Goal: Task Accomplishment & Management: Use online tool/utility

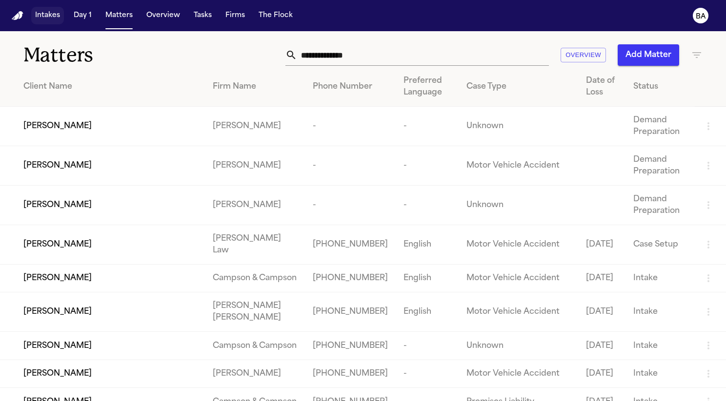
click at [45, 21] on button "Intakes" at bounding box center [47, 16] width 33 height 18
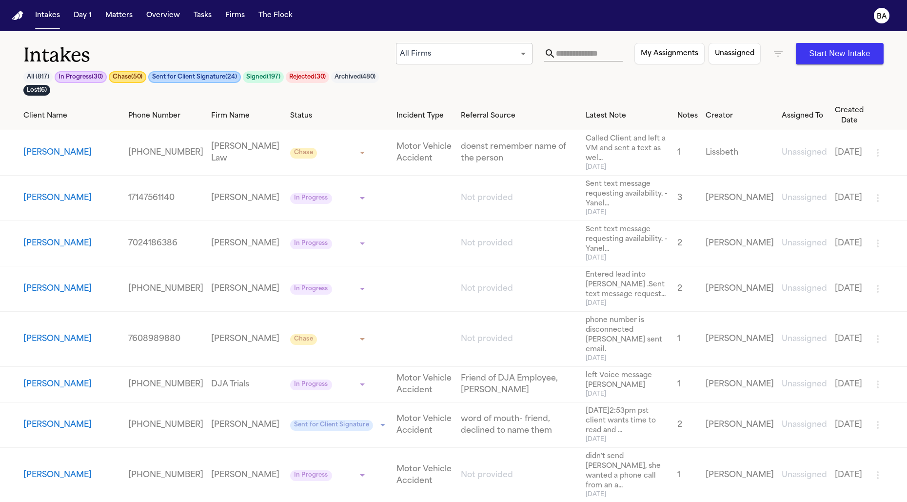
click at [725, 47] on div "All Firms *** ​ My Assignments Unassigned Start New Intake" at bounding box center [640, 53] width 488 height 21
click at [725, 54] on icon "button" at bounding box center [778, 54] width 12 height 12
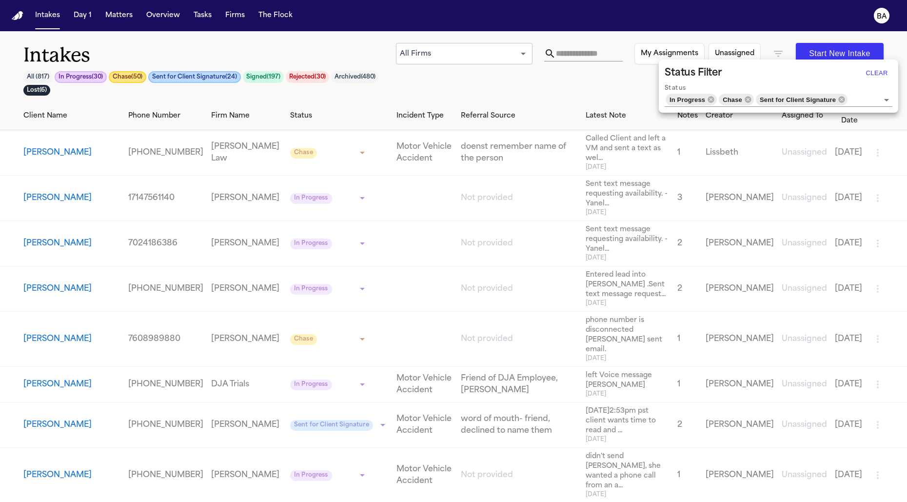
click at [725, 98] on icon "Clear" at bounding box center [874, 100] width 10 height 10
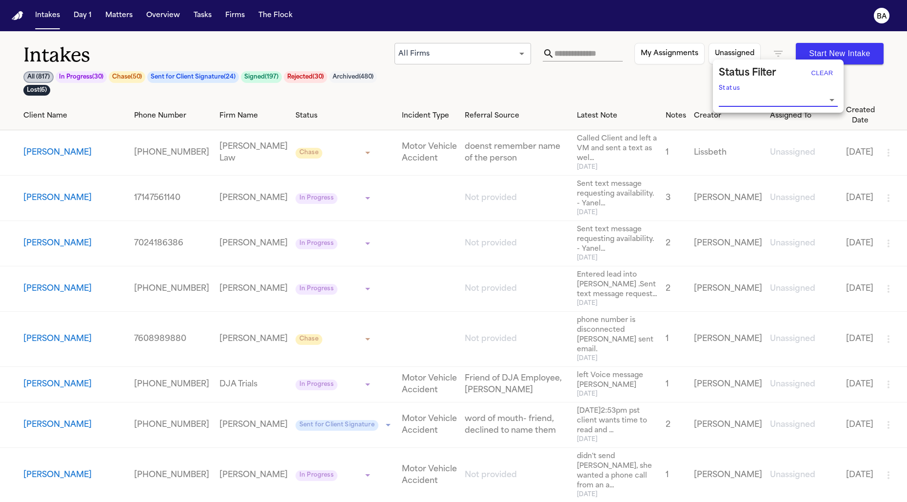
click at [532, 86] on div at bounding box center [453, 251] width 907 height 502
click at [70, 186] on td "[PERSON_NAME]" at bounding box center [65, 198] width 130 height 45
click at [65, 195] on button "[PERSON_NAME]" at bounding box center [57, 198] width 68 height 12
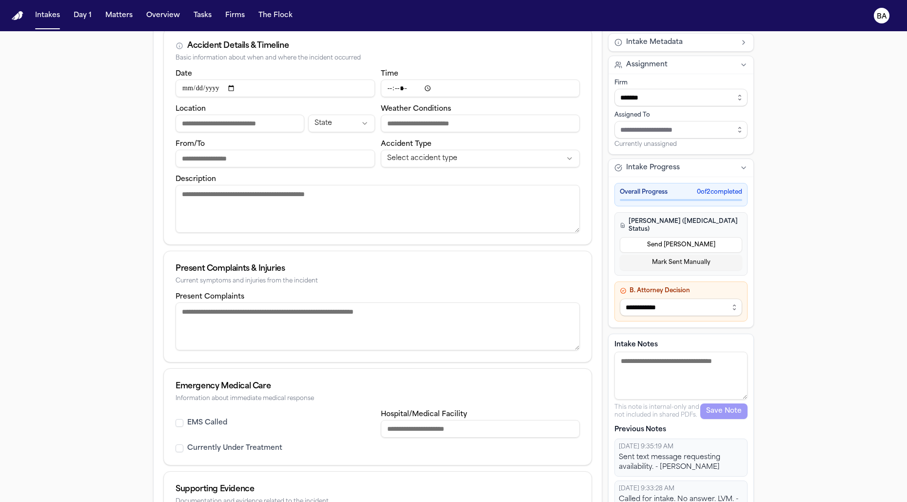
click at [255, 318] on textarea "Present Complaints" at bounding box center [378, 326] width 404 height 48
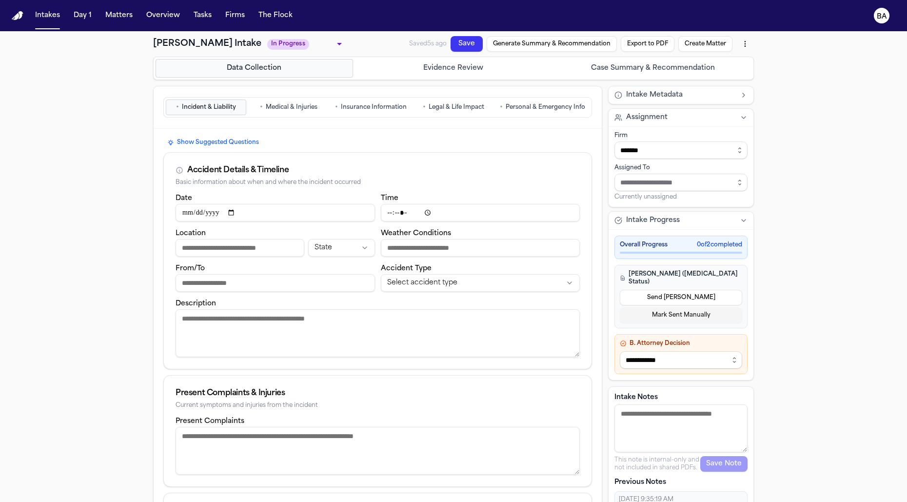
click at [300, 104] on span "Medical & Injuries" at bounding box center [292, 107] width 52 height 8
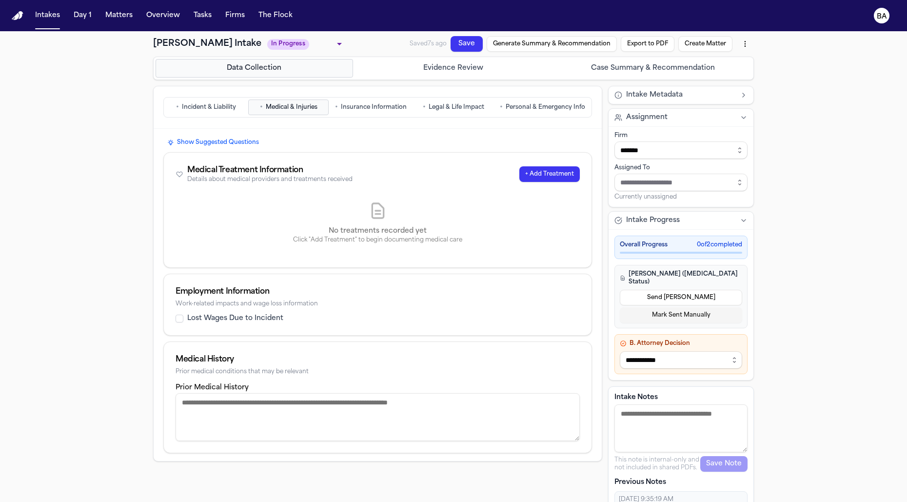
click at [353, 105] on span "Insurance Information" at bounding box center [374, 107] width 66 height 8
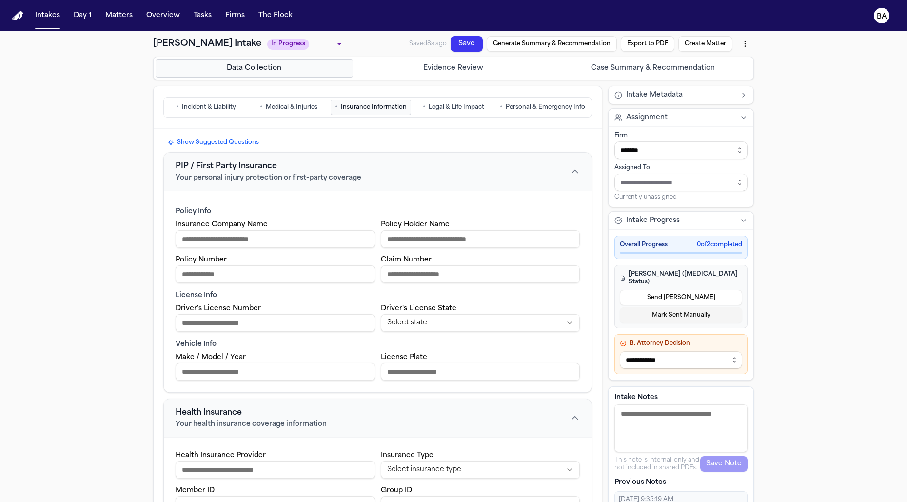
click at [440, 106] on span "Legal & Life Impact" at bounding box center [457, 107] width 56 height 8
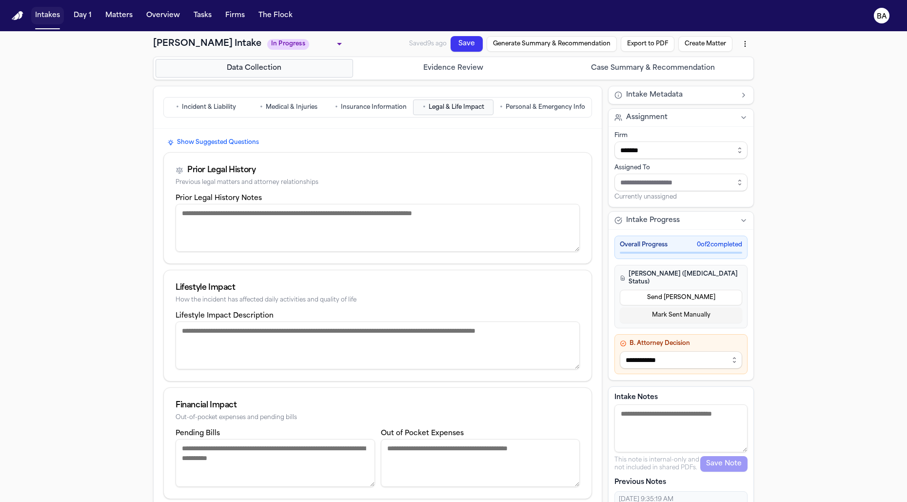
click at [49, 20] on button "Intakes" at bounding box center [47, 16] width 33 height 18
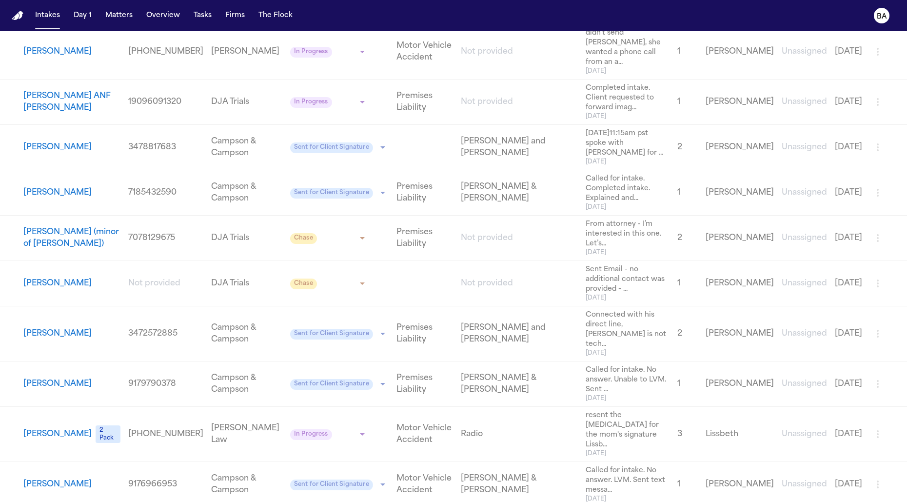
scroll to position [690, 0]
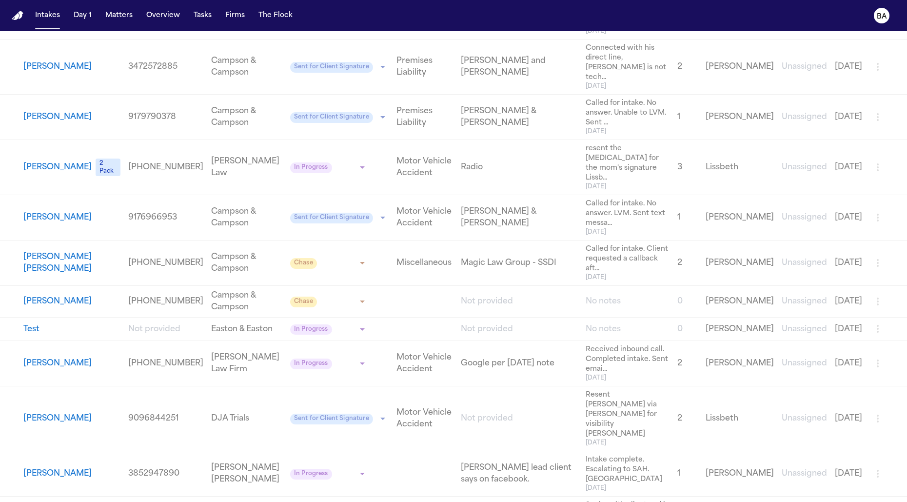
click at [80, 401] on div "[PERSON_NAME]" at bounding box center [71, 419] width 97 height 12
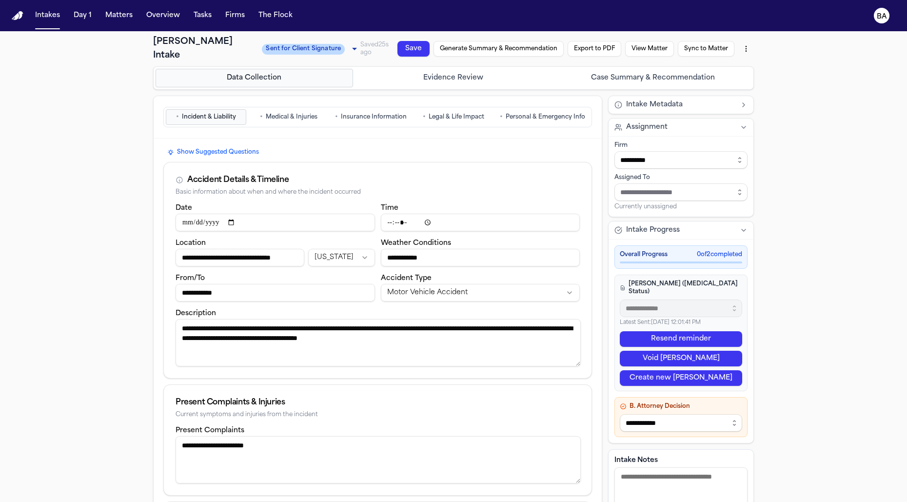
click at [676, 280] on h4 "[PERSON_NAME] ([MEDICAL_DATA] Status)" at bounding box center [681, 288] width 122 height 16
click at [655, 42] on button "View Matter" at bounding box center [649, 49] width 49 height 16
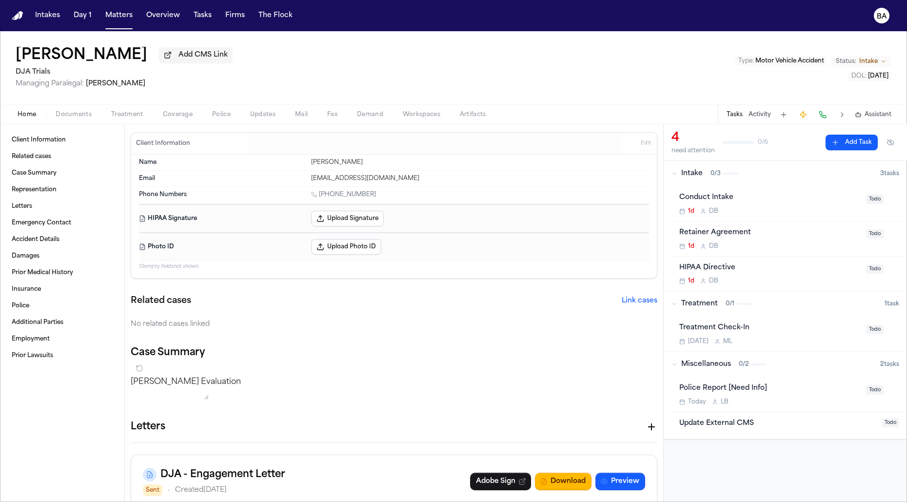
click at [127, 117] on span "Treatment" at bounding box center [127, 115] width 32 height 8
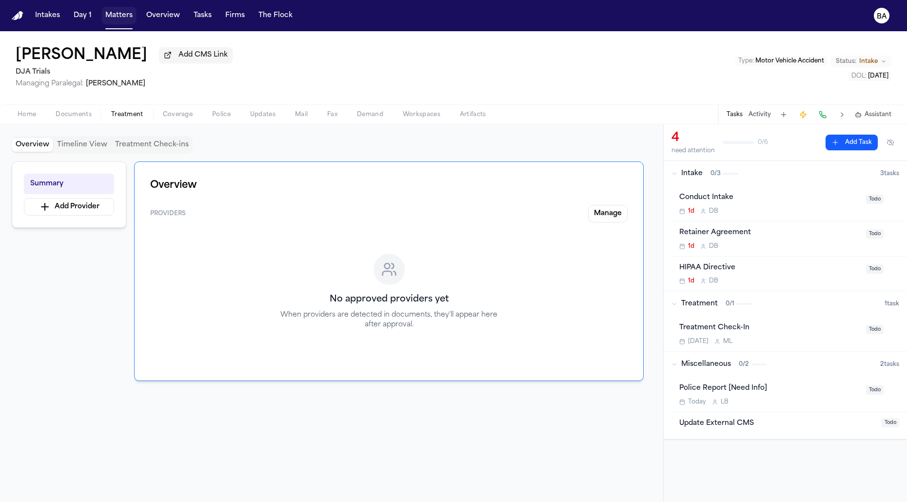
click at [121, 20] on button "Matters" at bounding box center [118, 16] width 35 height 18
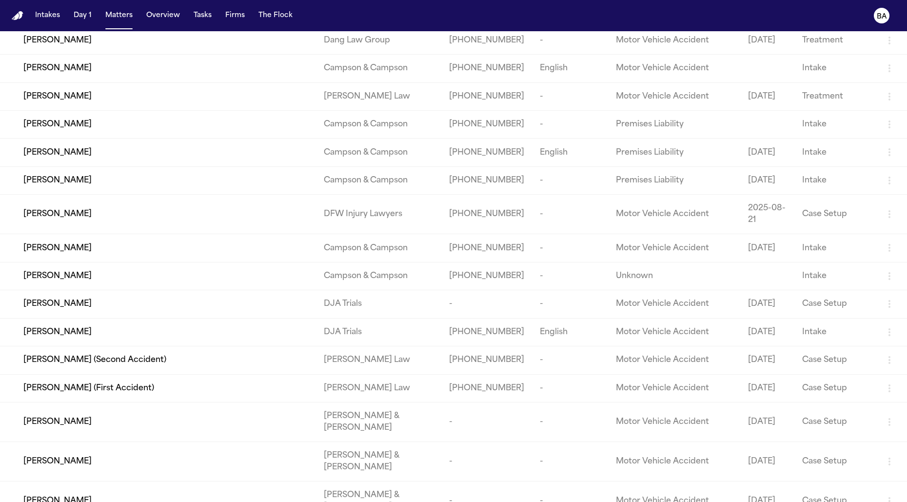
scroll to position [973, 0]
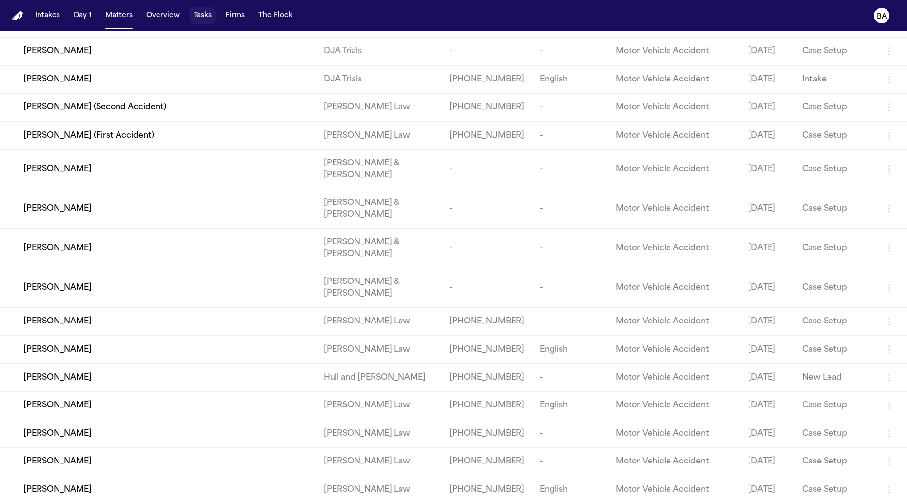
click at [196, 18] on button "Tasks" at bounding box center [203, 16] width 26 height 18
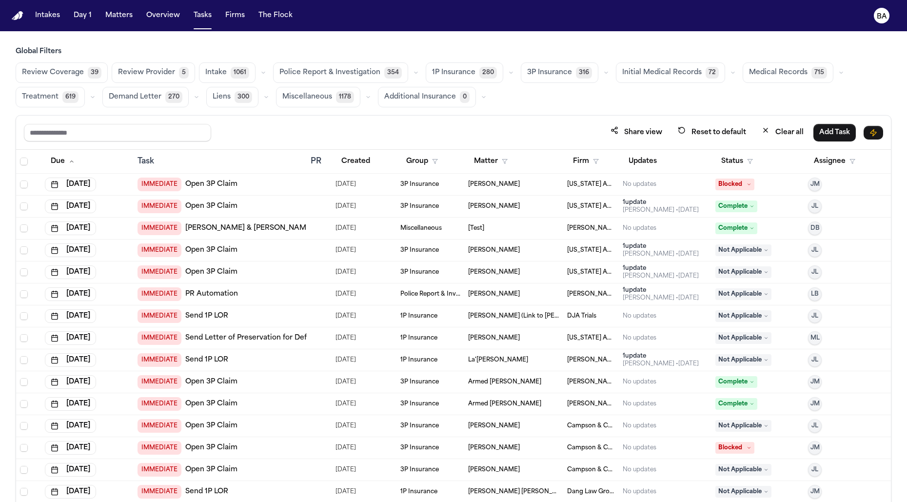
click at [165, 77] on span "Review Provider" at bounding box center [146, 73] width 57 height 10
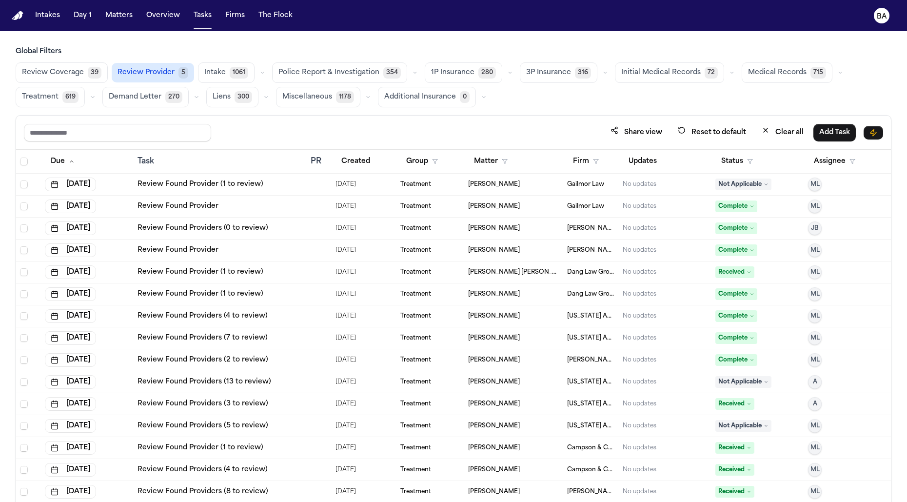
click at [265, 204] on div "Review Found Provider" at bounding box center [220, 206] width 165 height 10
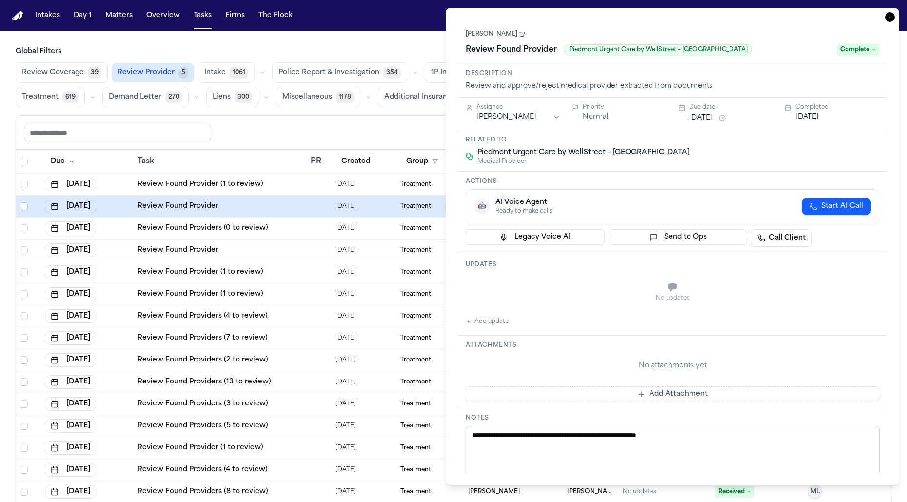
click at [498, 38] on link "[PERSON_NAME]" at bounding box center [495, 34] width 59 height 8
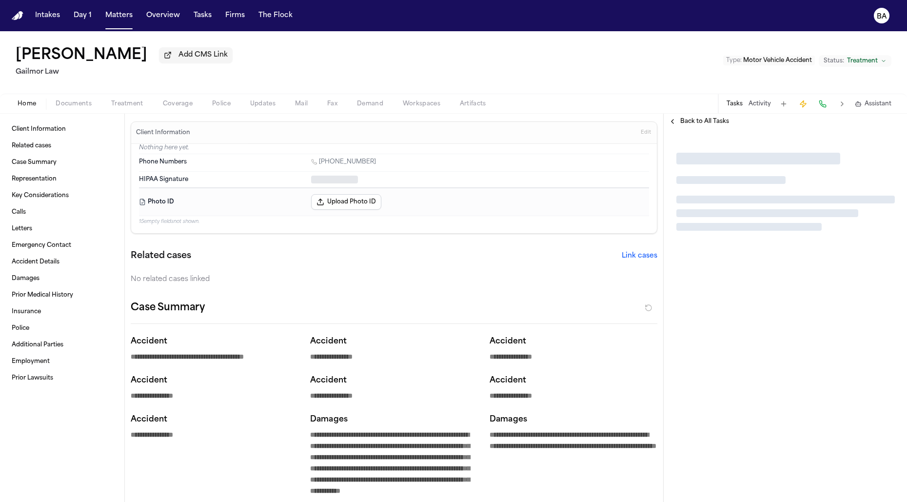
type textarea "*"
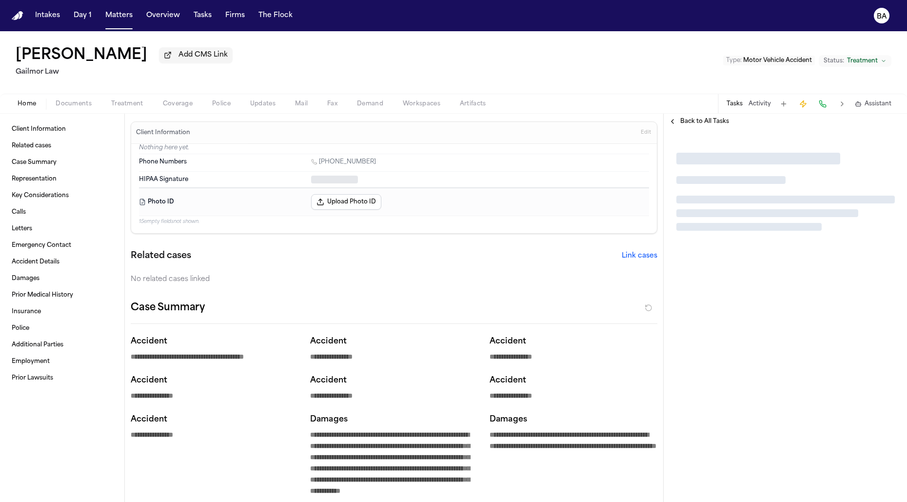
type textarea "*"
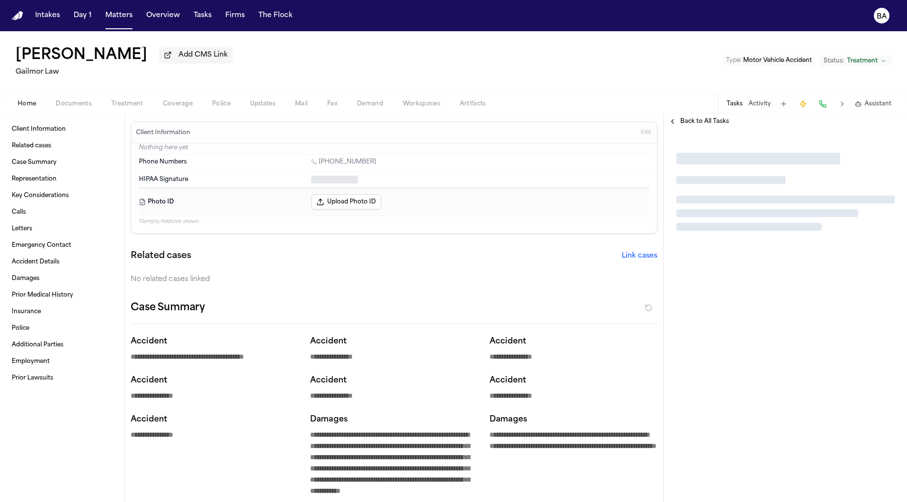
type textarea "*"
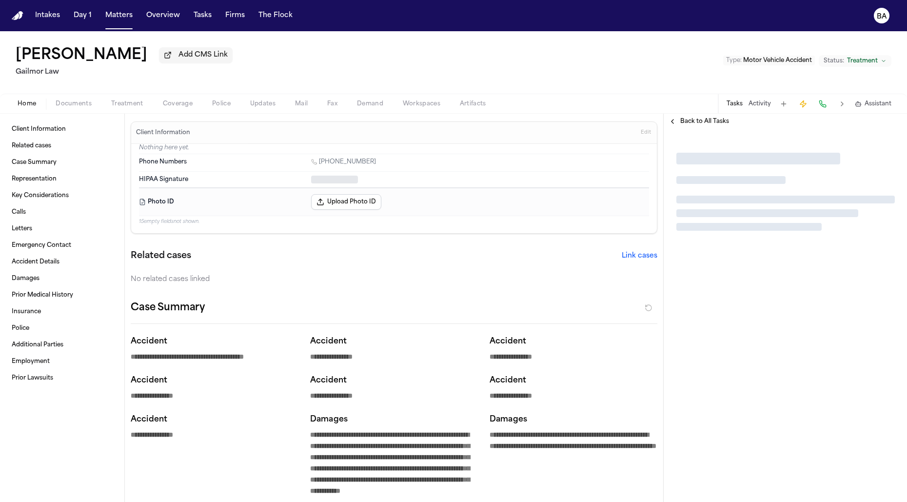
type textarea "*"
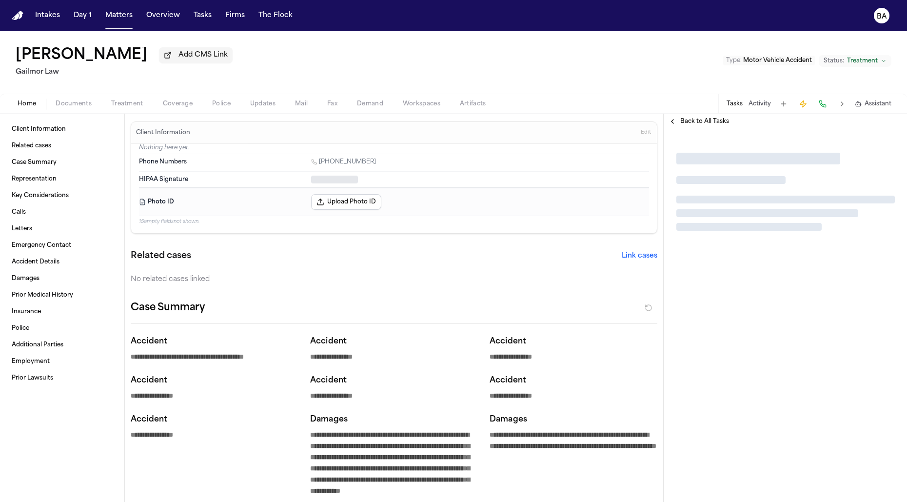
type textarea "*"
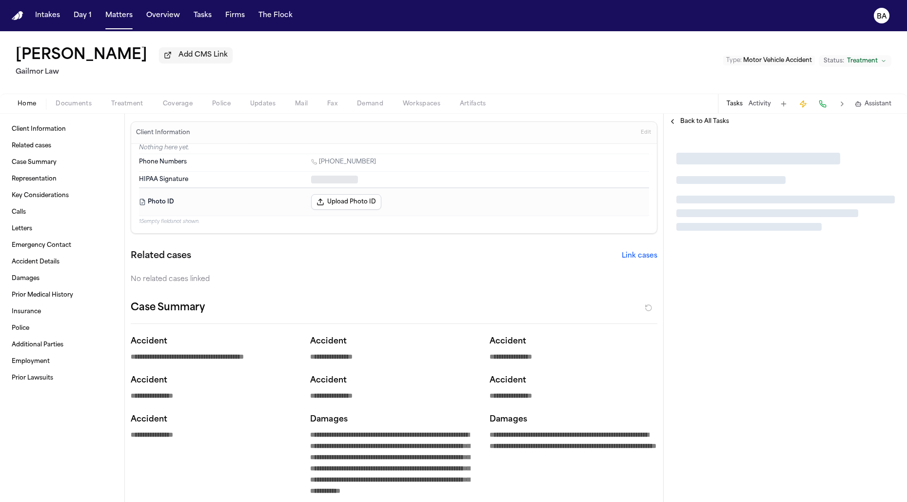
type textarea "*"
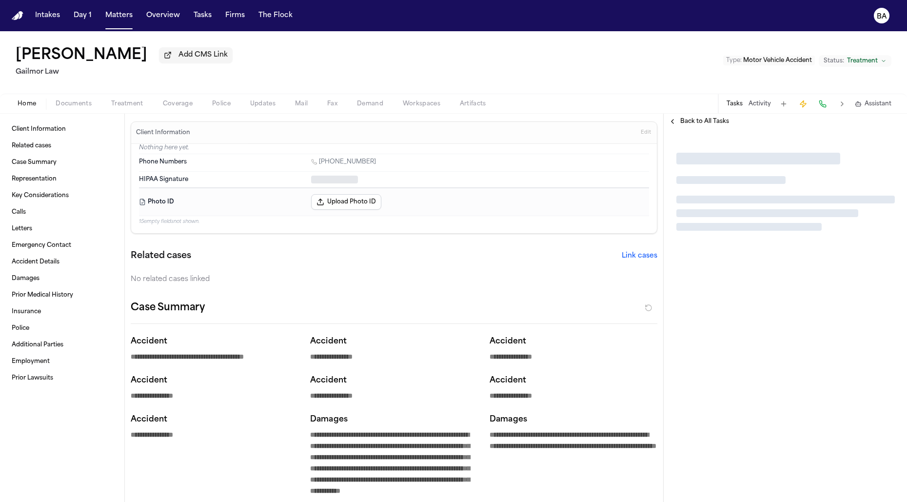
type textarea "*"
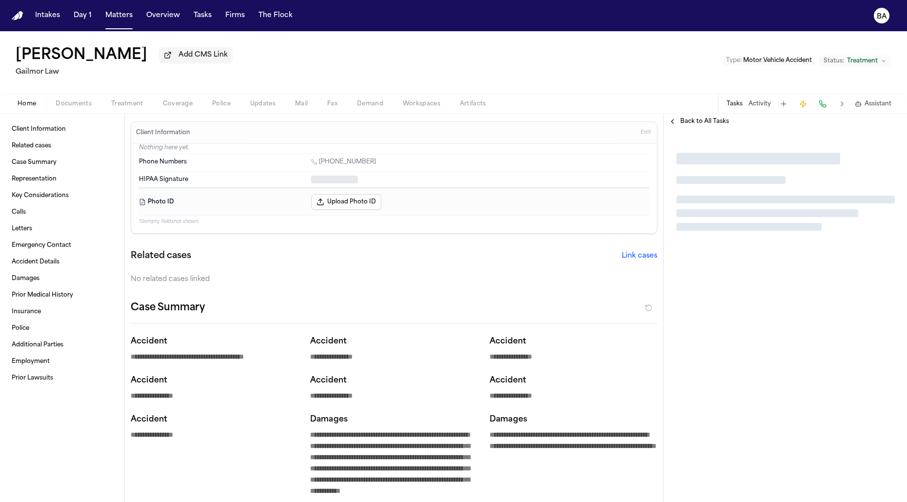
type textarea "*"
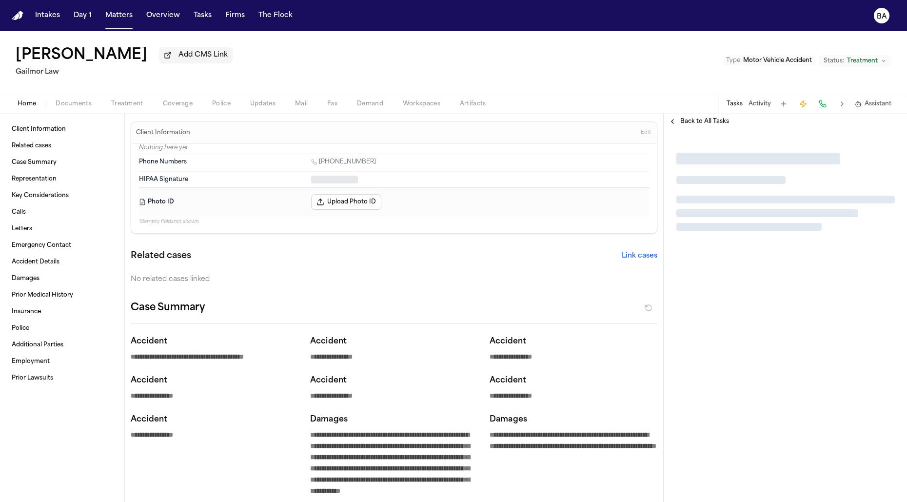
type textarea "*"
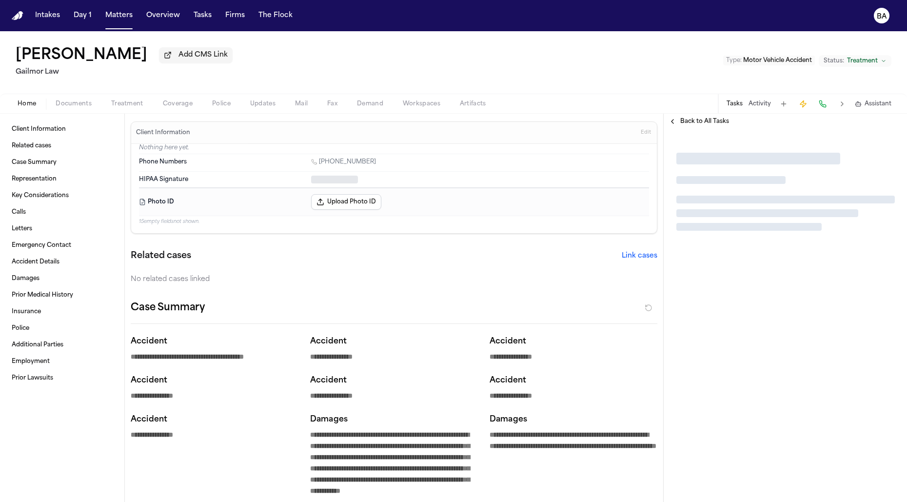
type textarea "*"
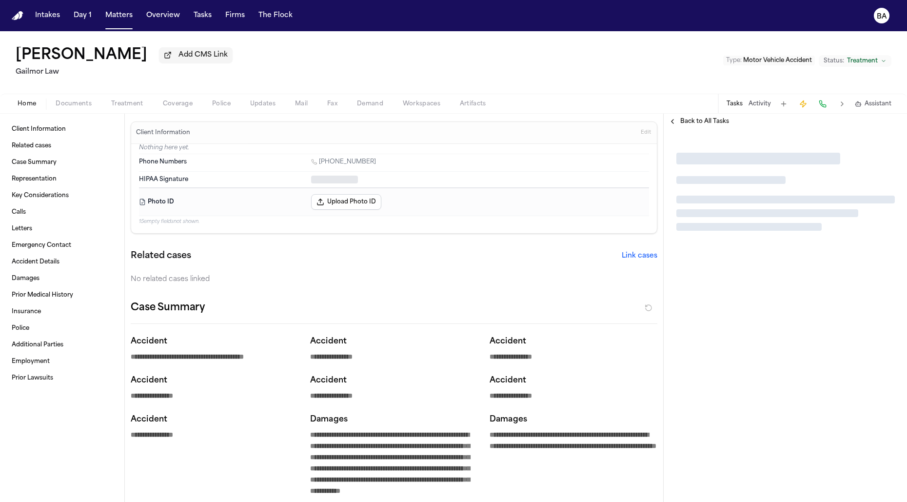
type textarea "*"
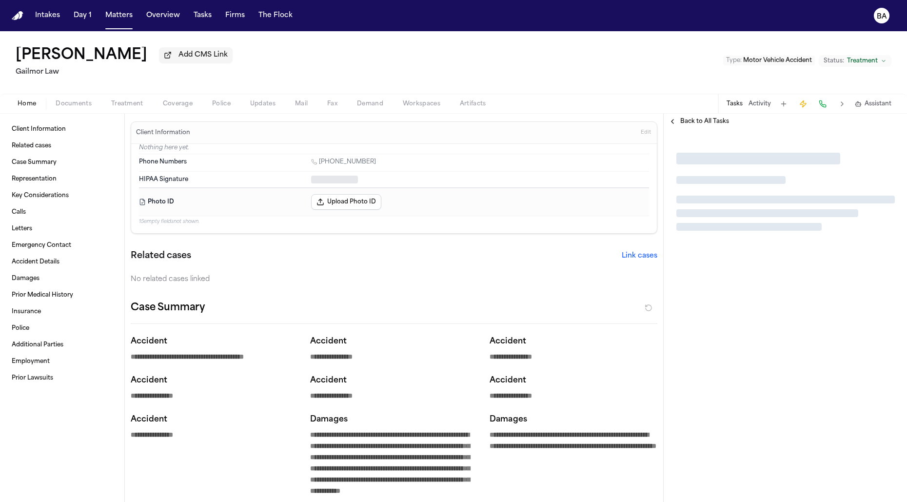
type textarea "*"
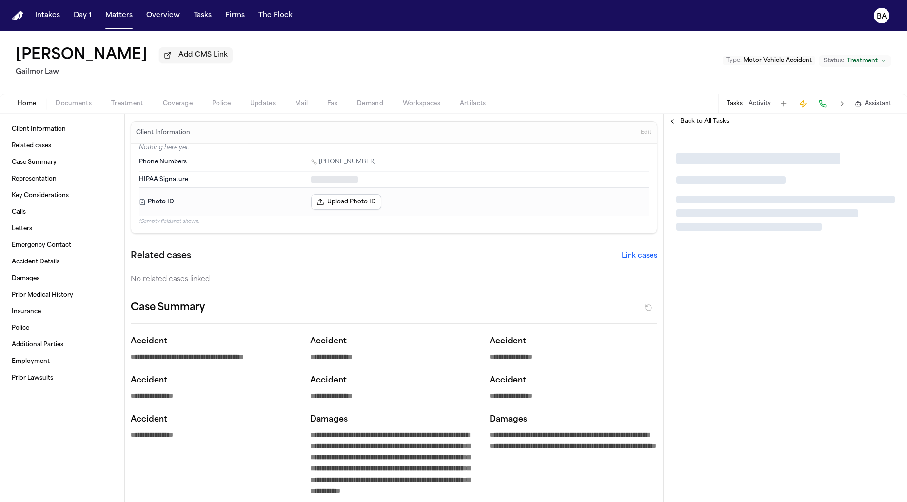
type textarea "*"
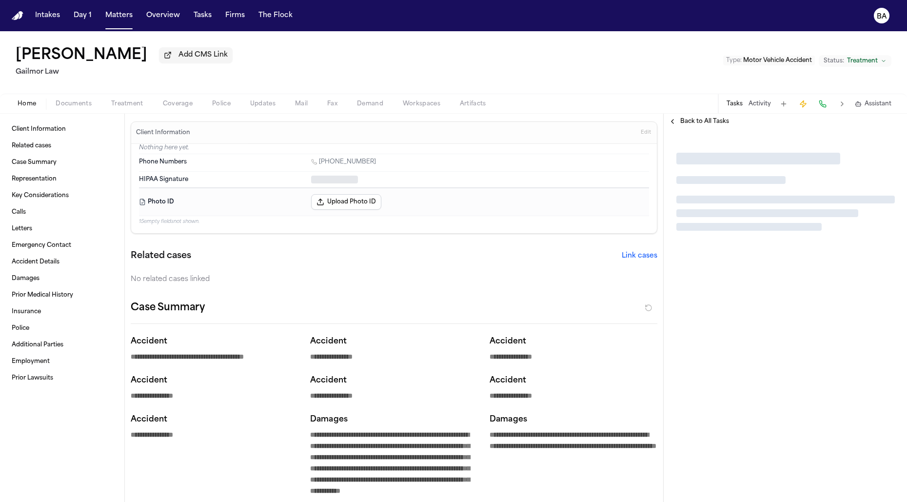
type textarea "*"
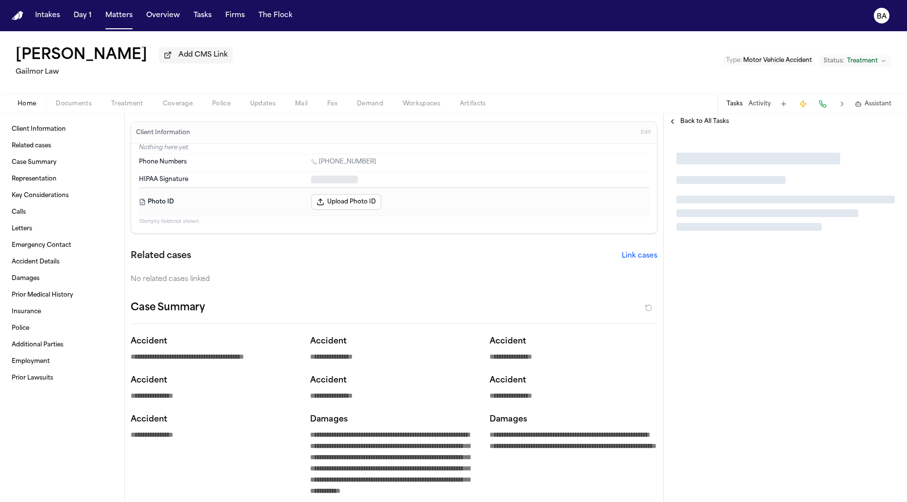
type textarea "*"
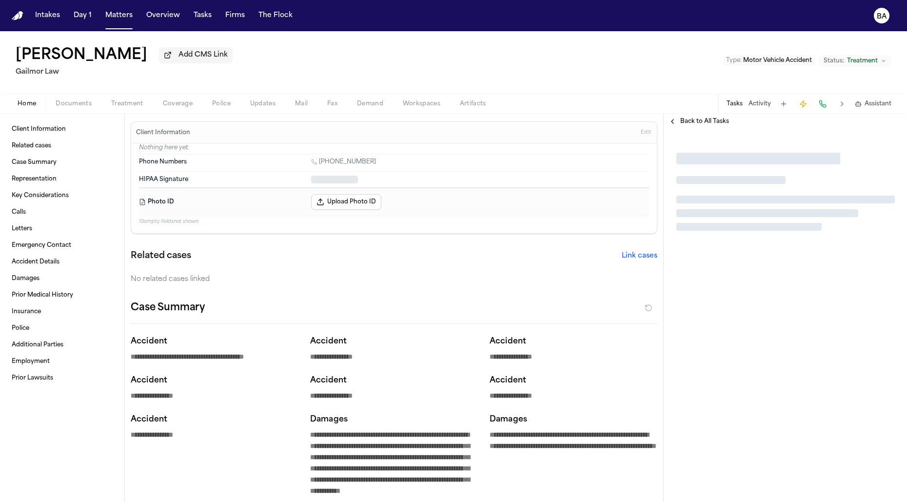
type textarea "*"
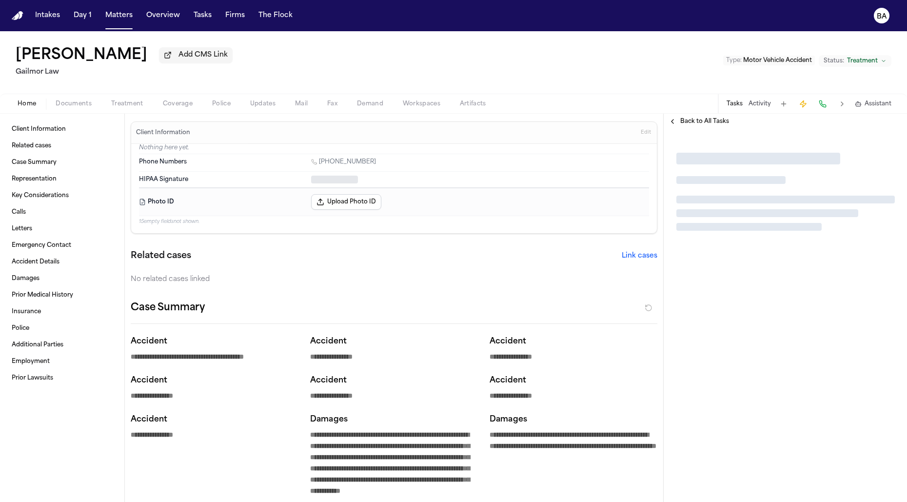
type textarea "*"
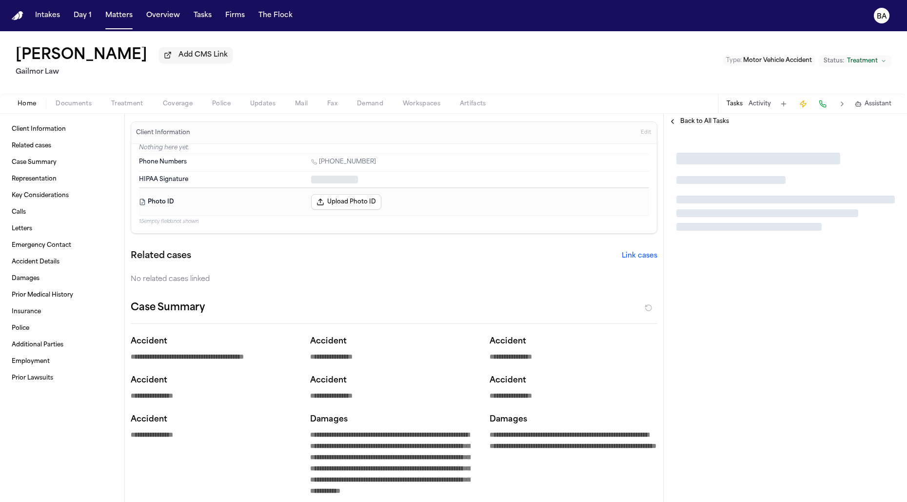
type textarea "*"
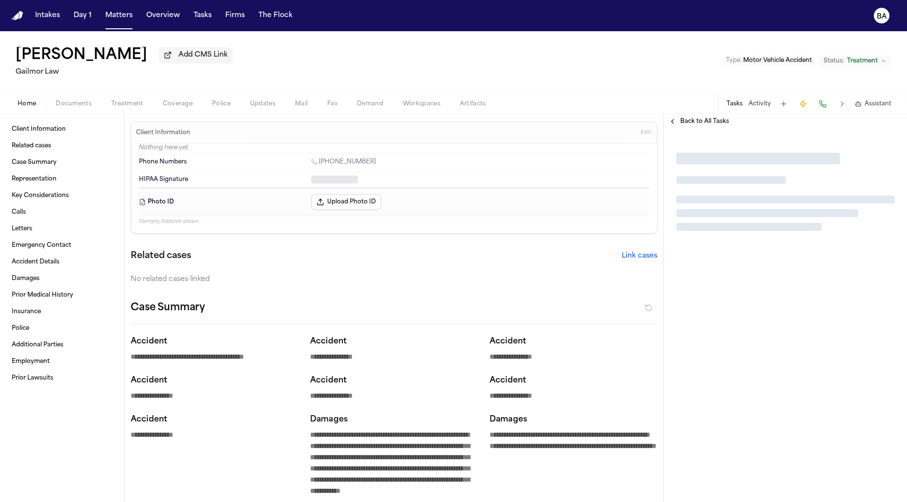
type textarea "*"
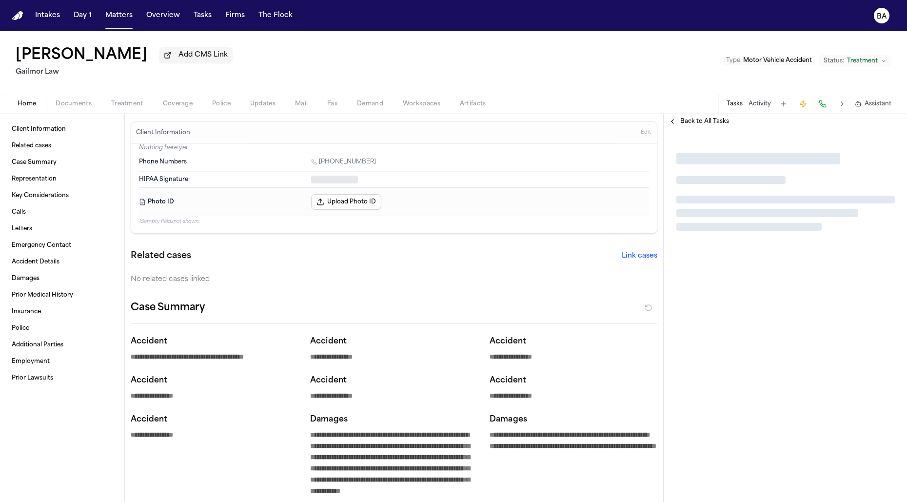
type textarea "*"
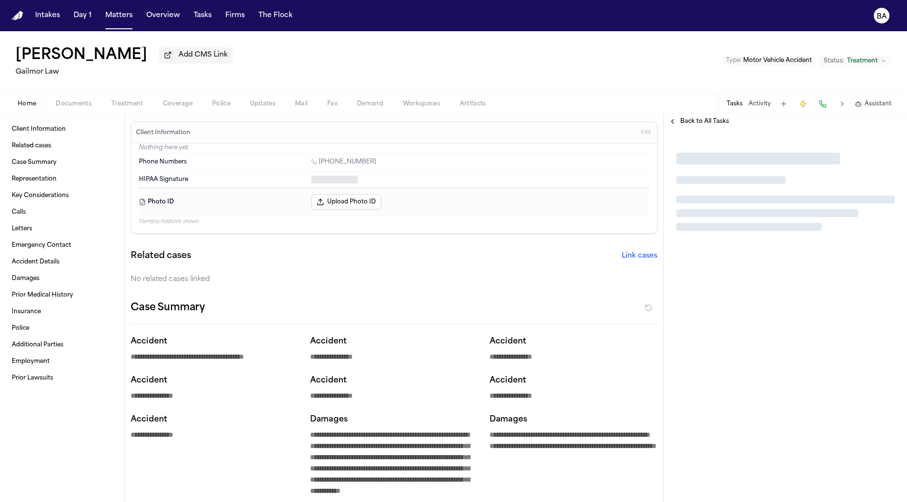
type textarea "*"
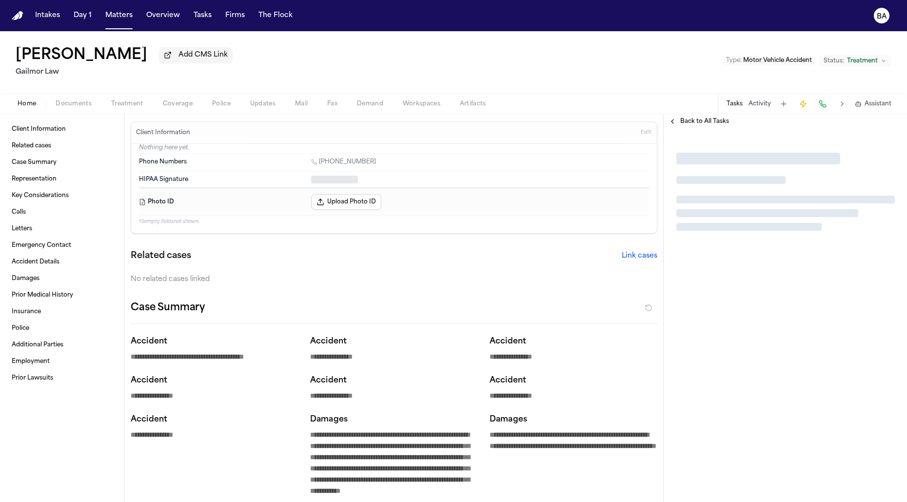
type textarea "*"
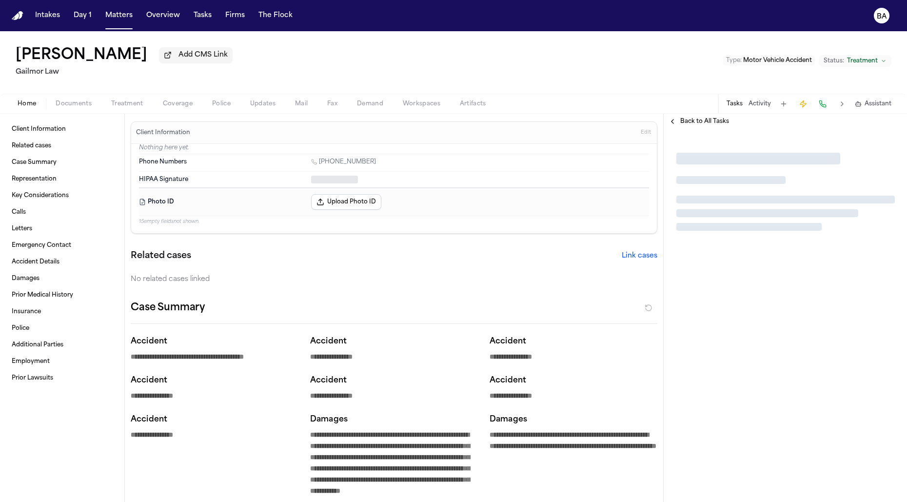
type textarea "*"
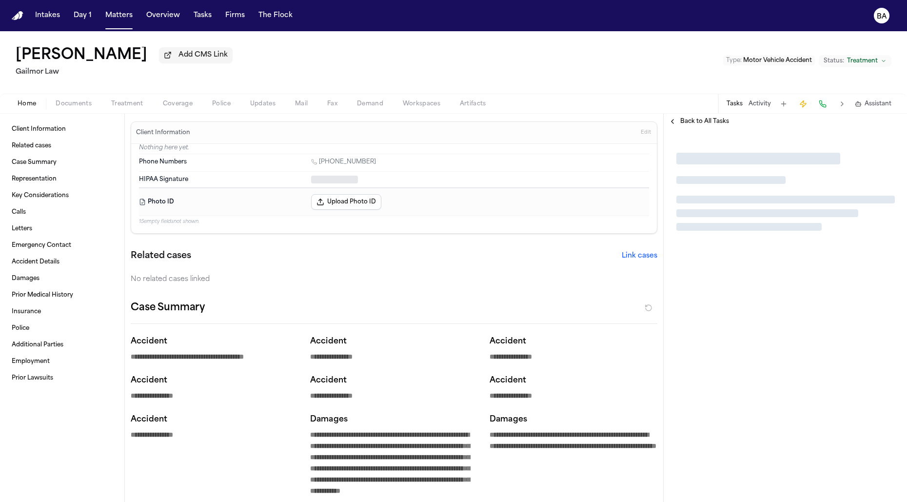
type textarea "*"
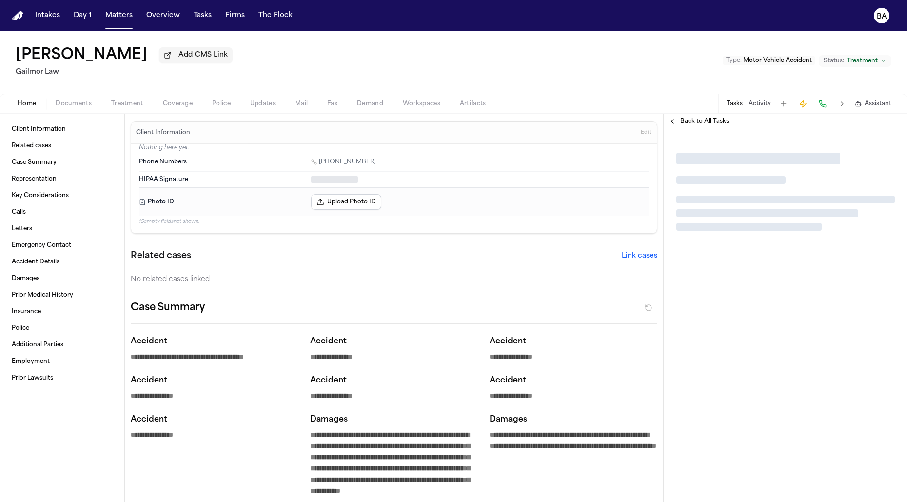
type textarea "*"
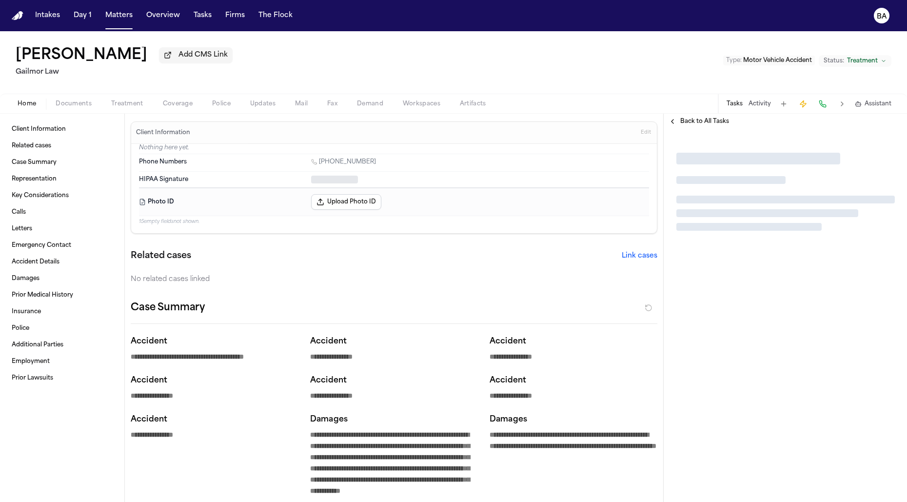
type textarea "*"
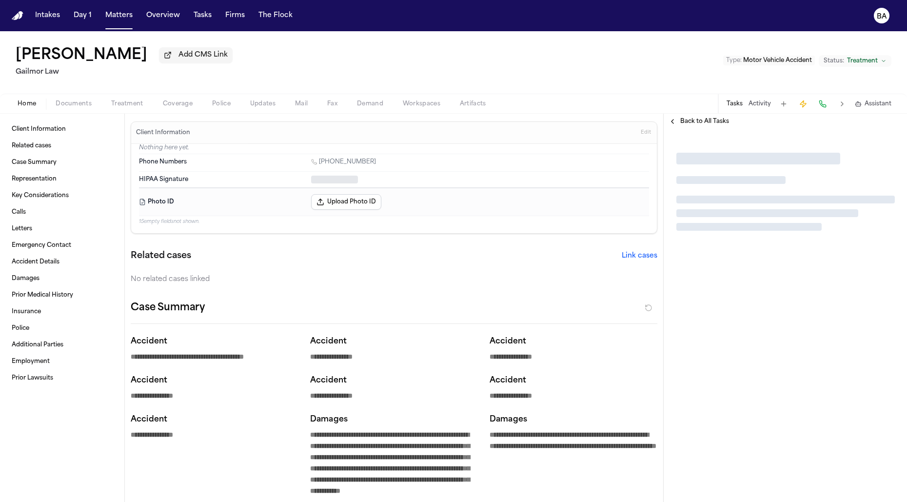
type textarea "*"
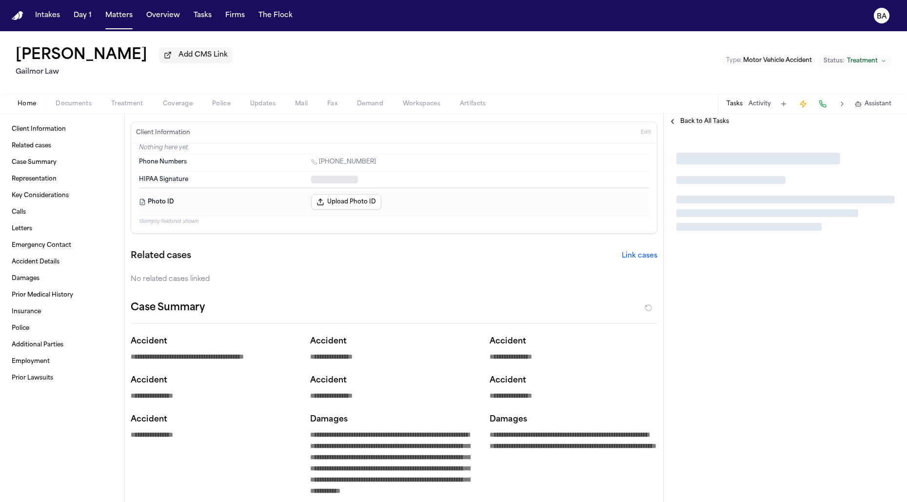
type textarea "*"
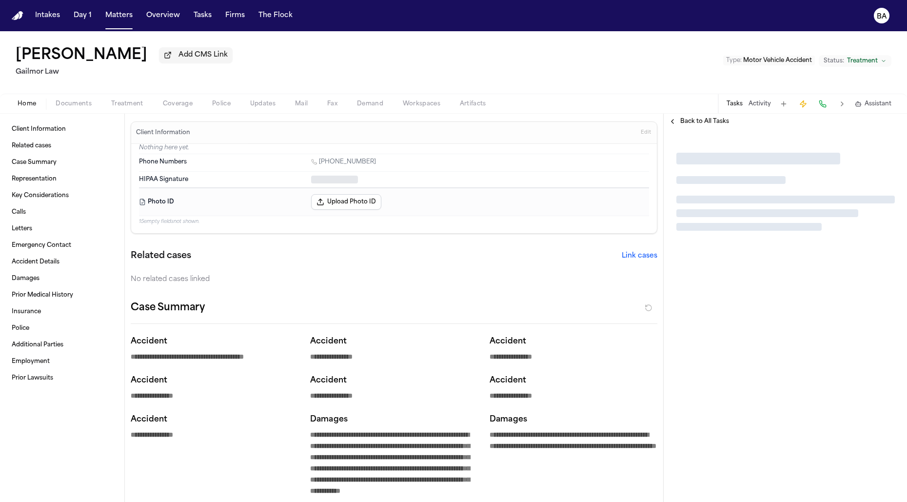
type textarea "*"
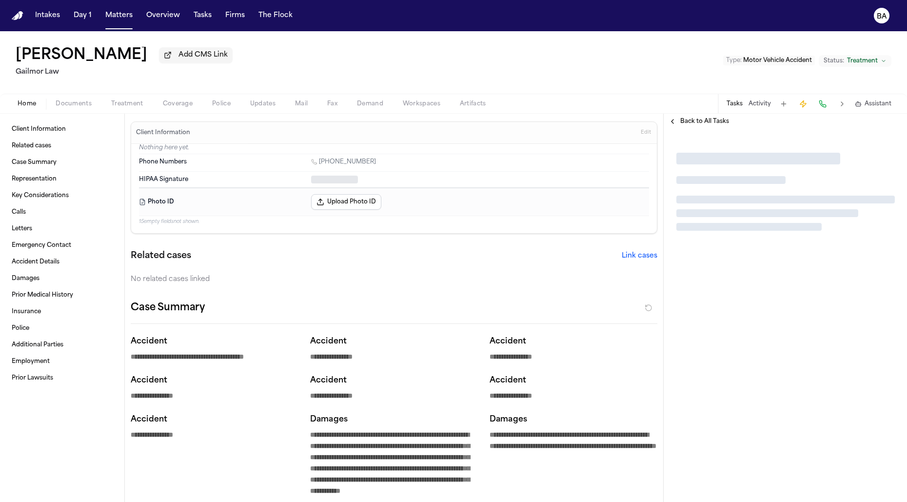
type textarea "*"
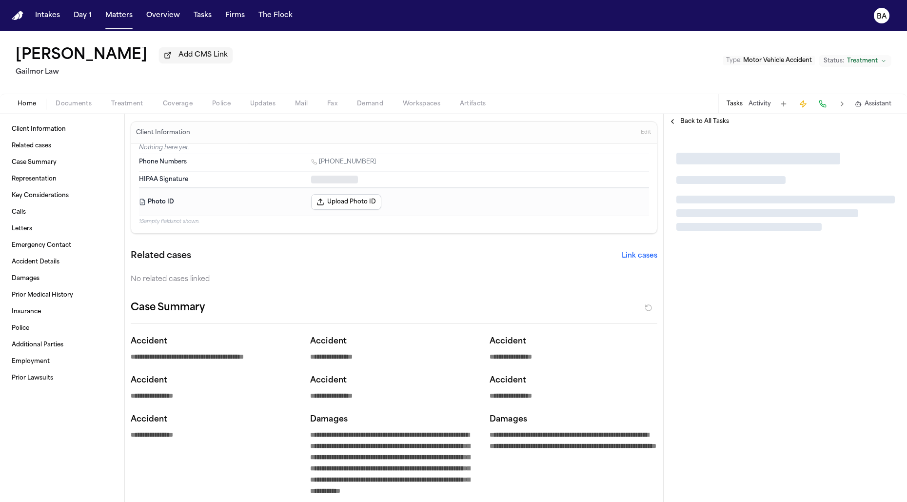
type textarea "*"
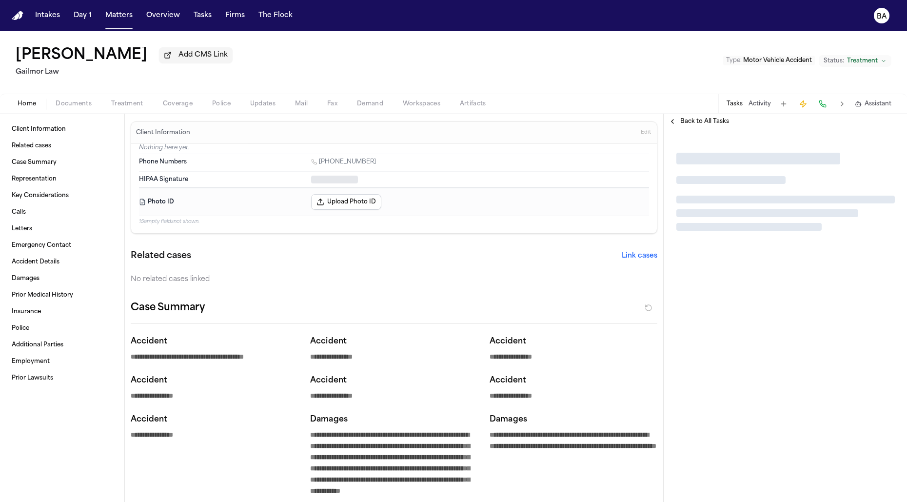
type textarea "*"
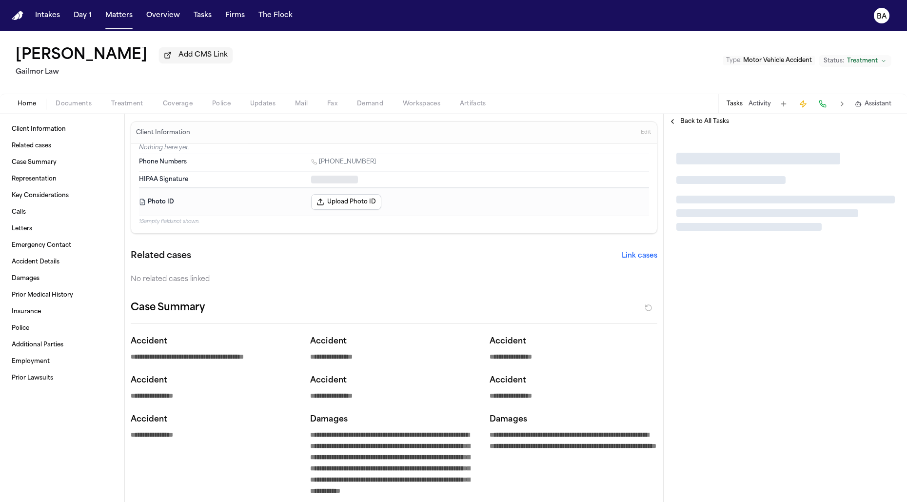
type textarea "*"
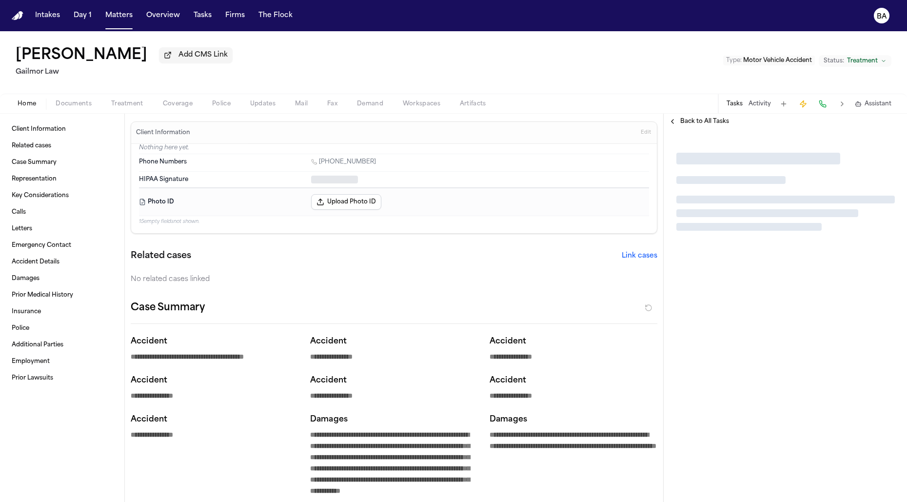
type textarea "*"
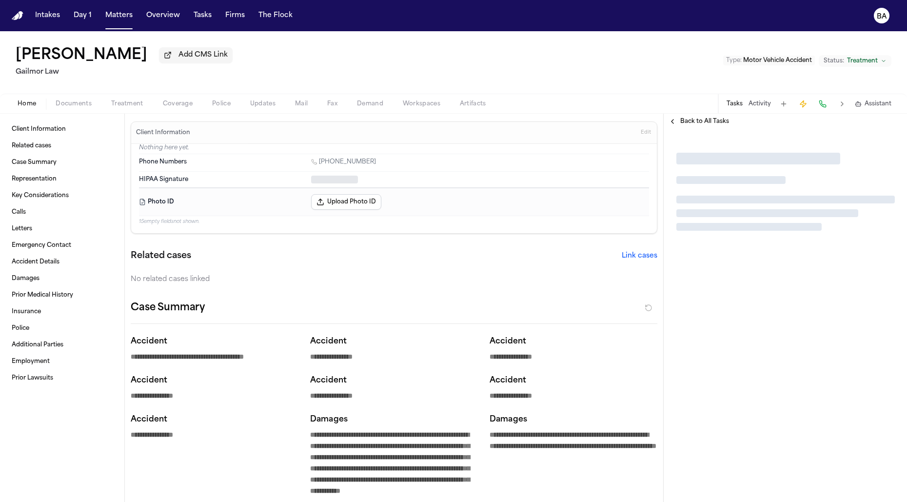
type textarea "*"
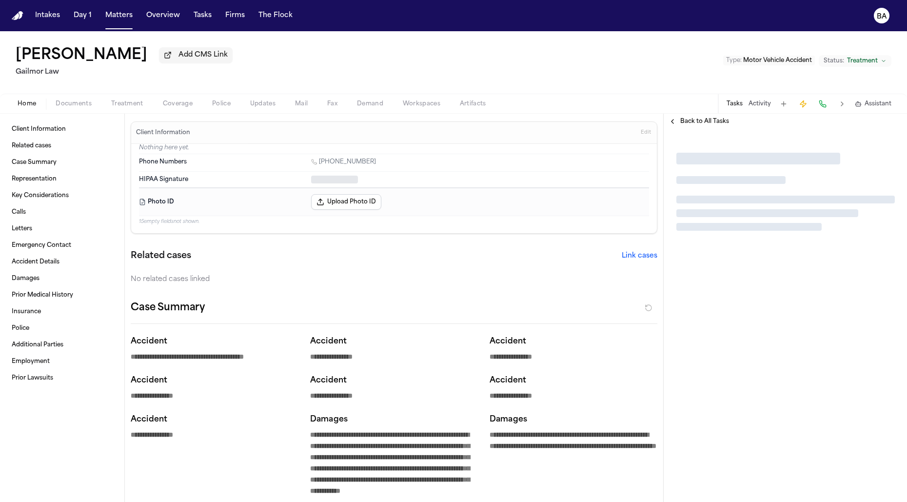
type textarea "*"
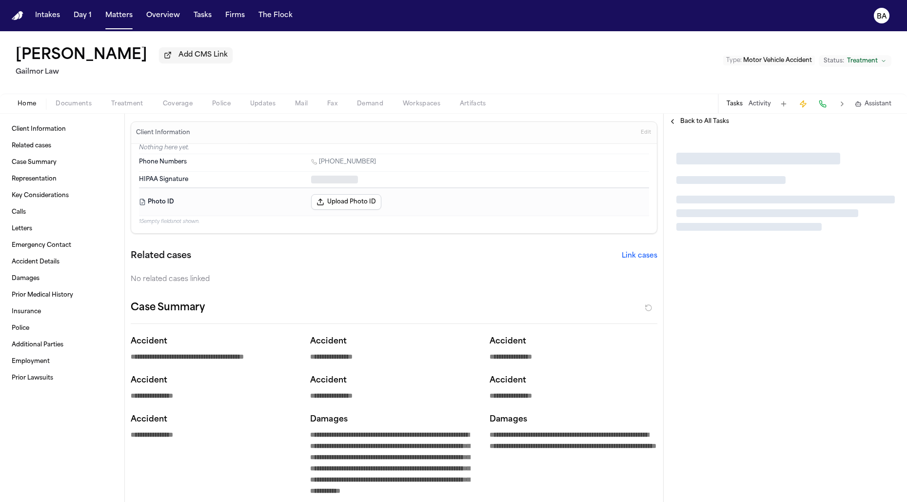
type textarea "*"
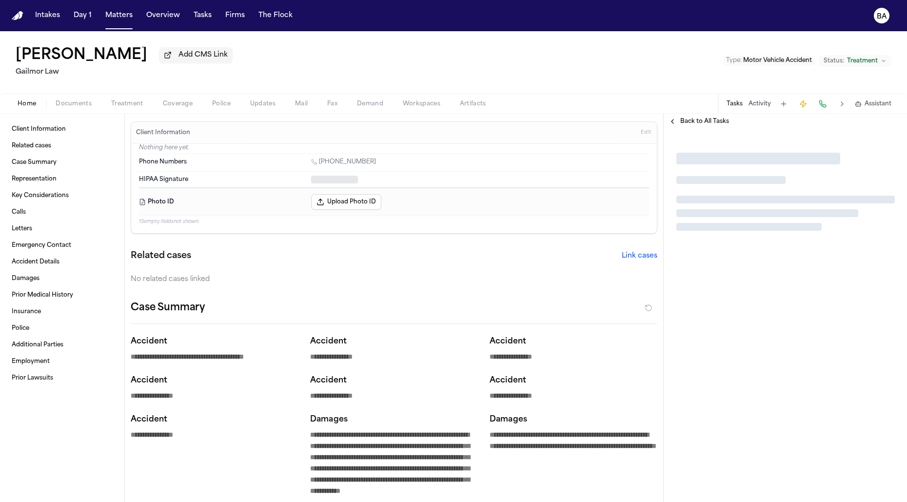
type textarea "*"
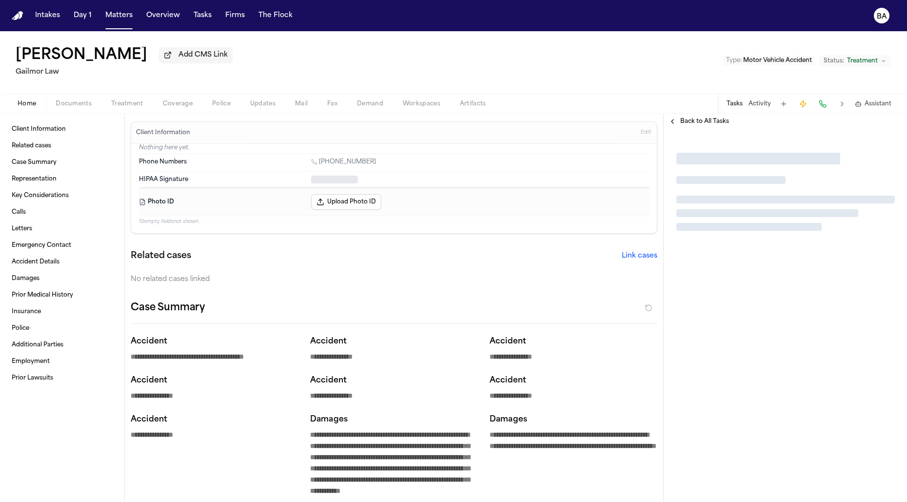
type textarea "*"
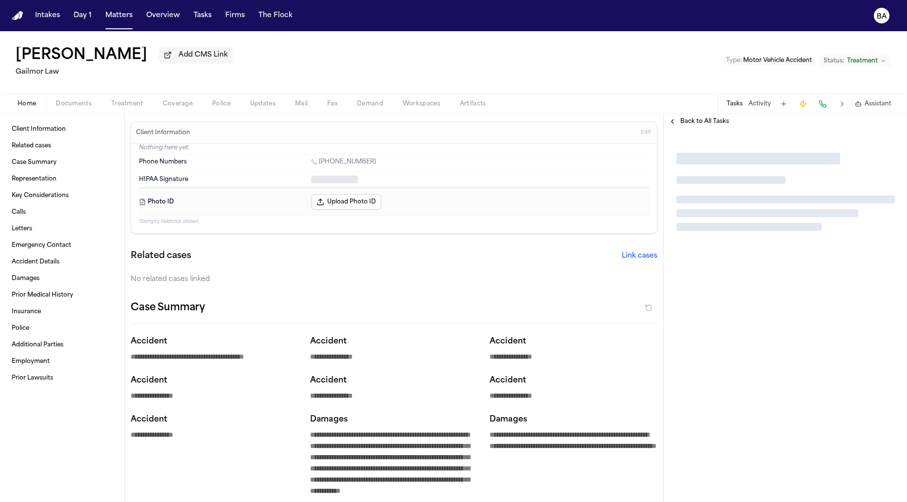
type textarea "*"
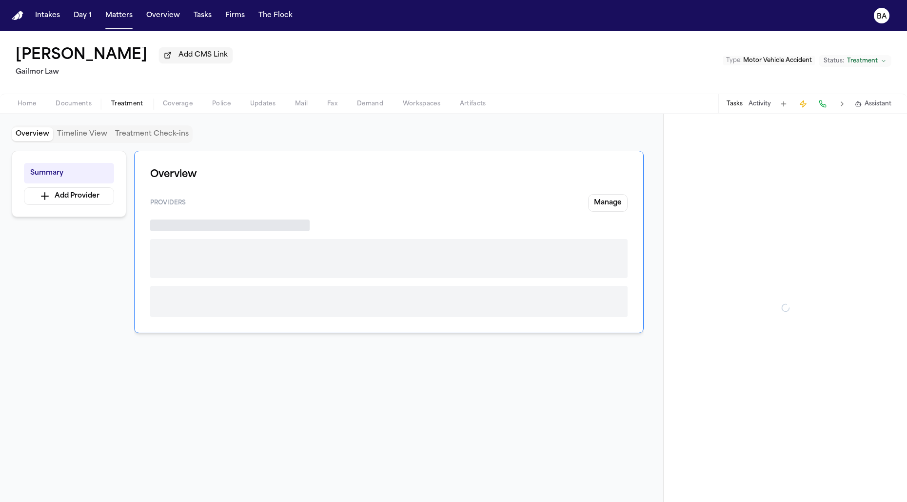
click at [120, 108] on span "Treatment" at bounding box center [127, 104] width 32 height 8
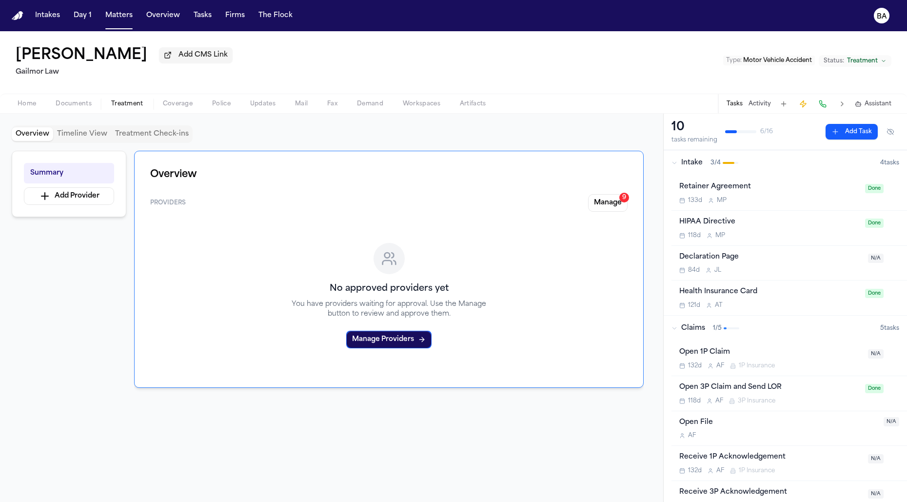
click at [609, 206] on button "Manage 9" at bounding box center [607, 203] width 39 height 18
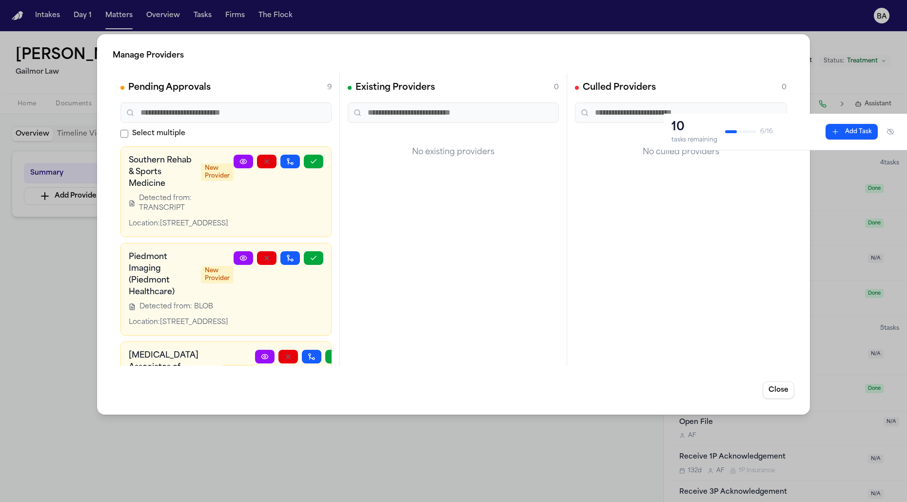
click at [70, 257] on div "Manage Providers Pending Approvals 9 Select multiple Southern Rehab & Sports Me…" at bounding box center [453, 251] width 907 height 502
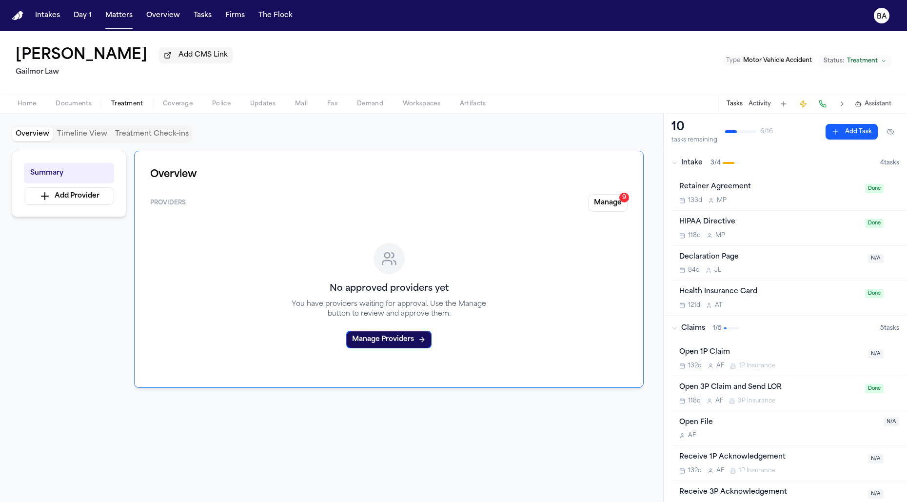
click at [180, 100] on span "Coverage" at bounding box center [178, 104] width 30 height 8
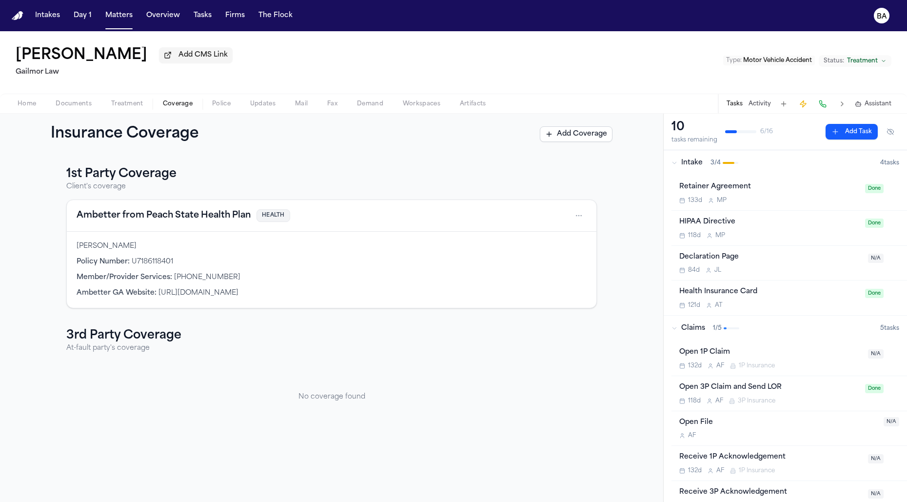
click at [219, 107] on span "Police" at bounding box center [221, 104] width 19 height 8
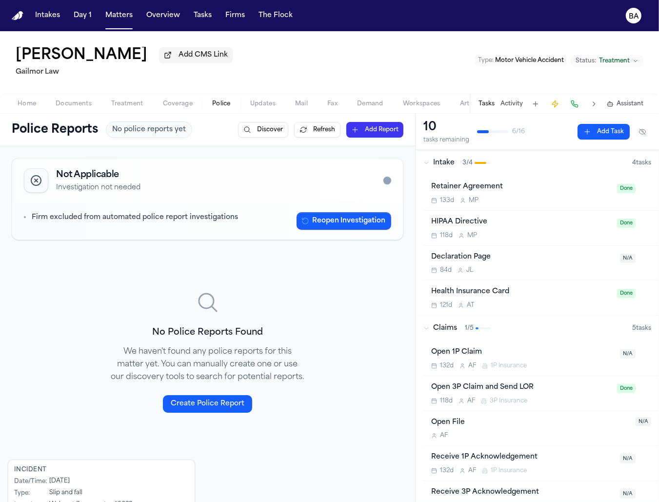
click at [591, 104] on button at bounding box center [594, 104] width 14 height 14
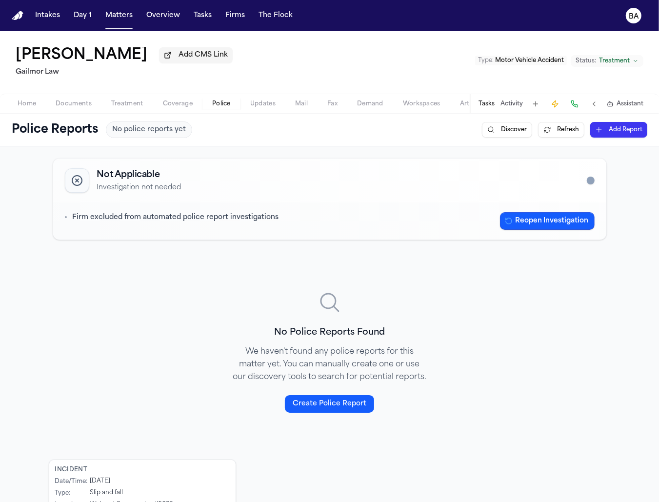
click at [391, 370] on p "We haven't found any police reports for this matter yet. You can manually creat…" at bounding box center [329, 364] width 195 height 38
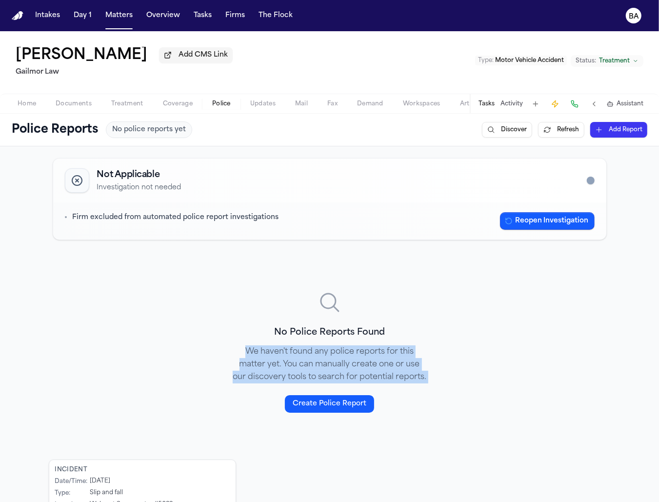
click at [391, 370] on p "We haven't found any police reports for this matter yet. You can manually creat…" at bounding box center [329, 364] width 195 height 38
click at [213, 108] on span "Police" at bounding box center [221, 104] width 19 height 8
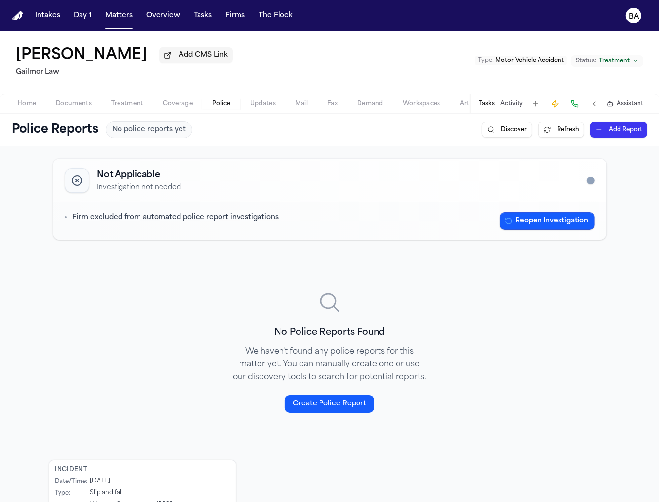
click at [48, 134] on h1 "Police Reports" at bounding box center [55, 130] width 86 height 16
